Goal: Information Seeking & Learning: Understand process/instructions

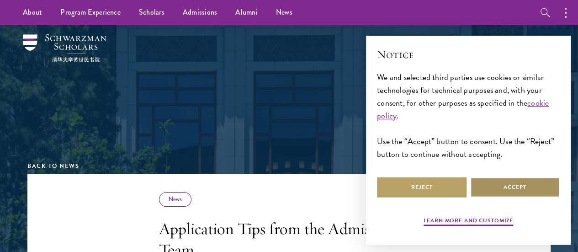
click at [499, 180] on button "Accept" at bounding box center [515, 187] width 90 height 21
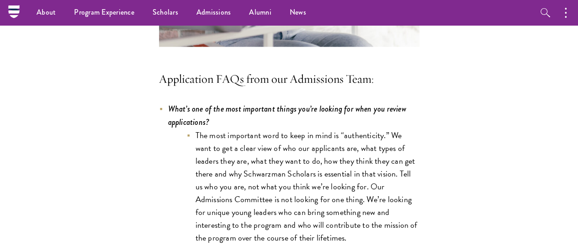
scroll to position [2466, 0]
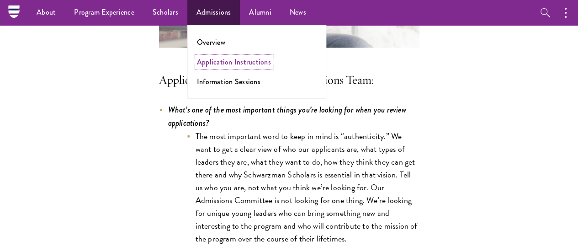
click at [231, 64] on link "Application Instructions" at bounding box center [234, 62] width 74 height 11
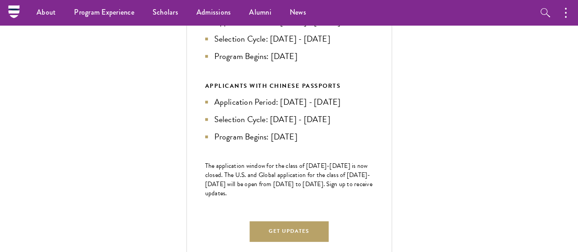
scroll to position [396, 0]
drag, startPoint x: 405, startPoint y: 59, endPoint x: 402, endPoint y: 39, distance: 19.8
click at [374, 39] on div "U.S. / GLOBAL APPLICANTS Application Period: [DATE] - [DATE] Selection Cycle: […" at bounding box center [289, 32] width 168 height 62
click at [374, 11] on div "U.S. / GLOBAL APPLICANTS" at bounding box center [289, 6] width 168 height 10
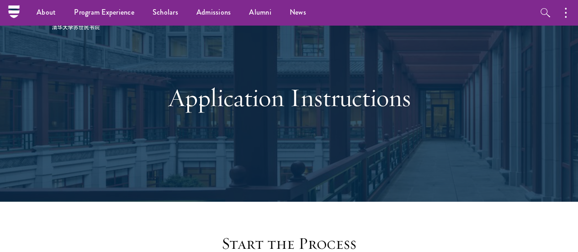
scroll to position [0, 0]
